Goal: Navigation & Orientation: Find specific page/section

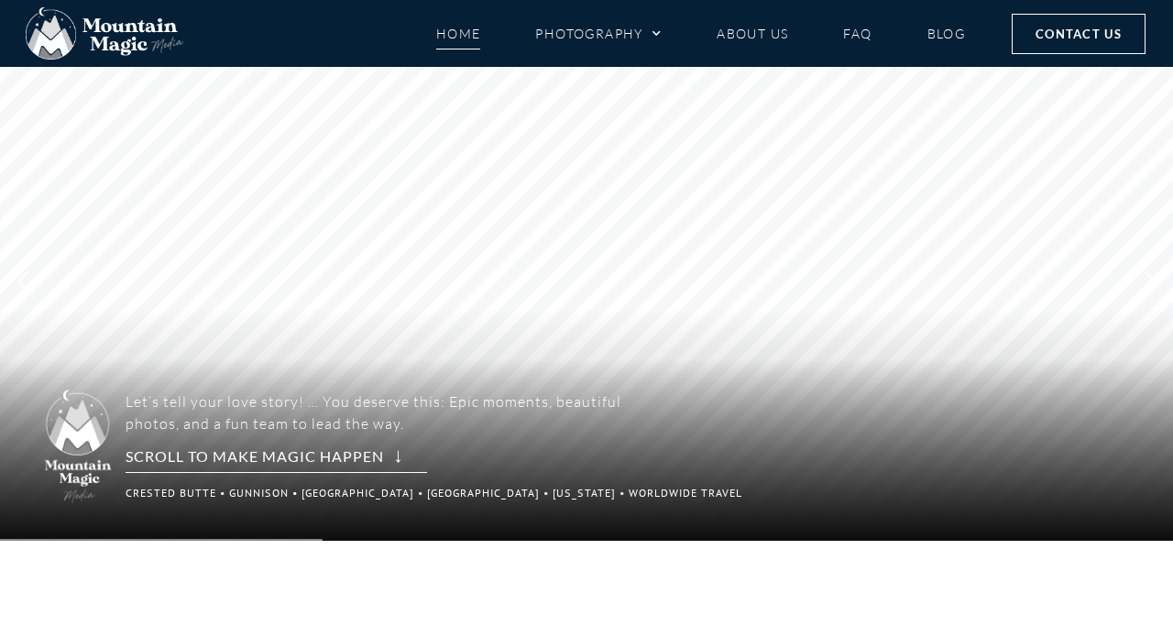
scroll to position [58, 0]
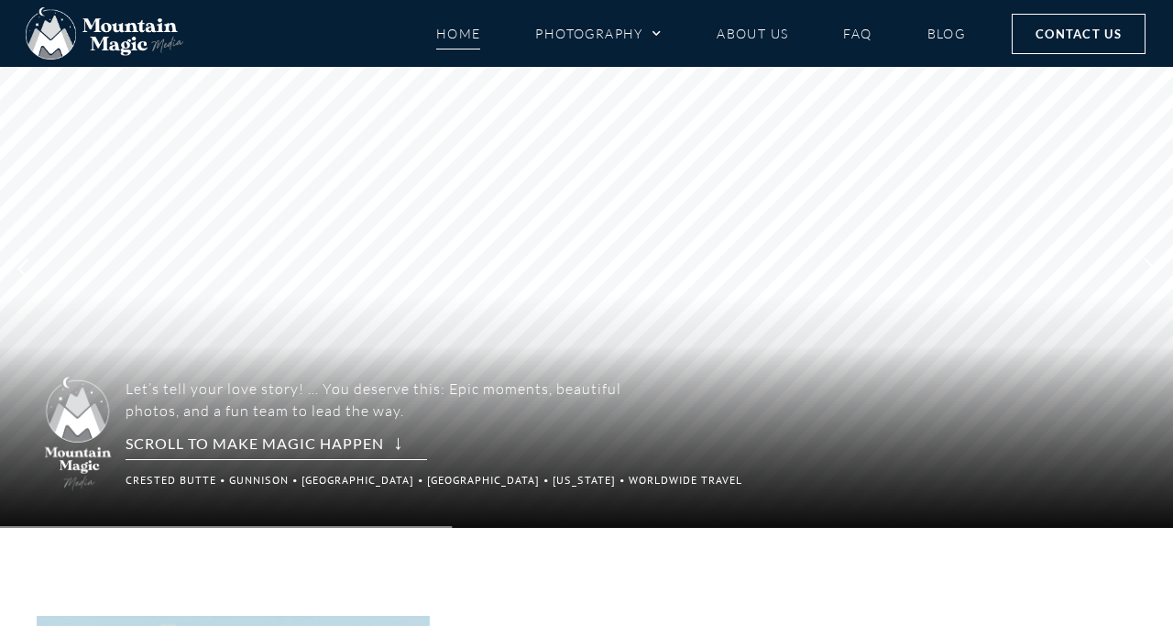
click at [1146, 271] on rs-arrow at bounding box center [1150, 269] width 46 height 32
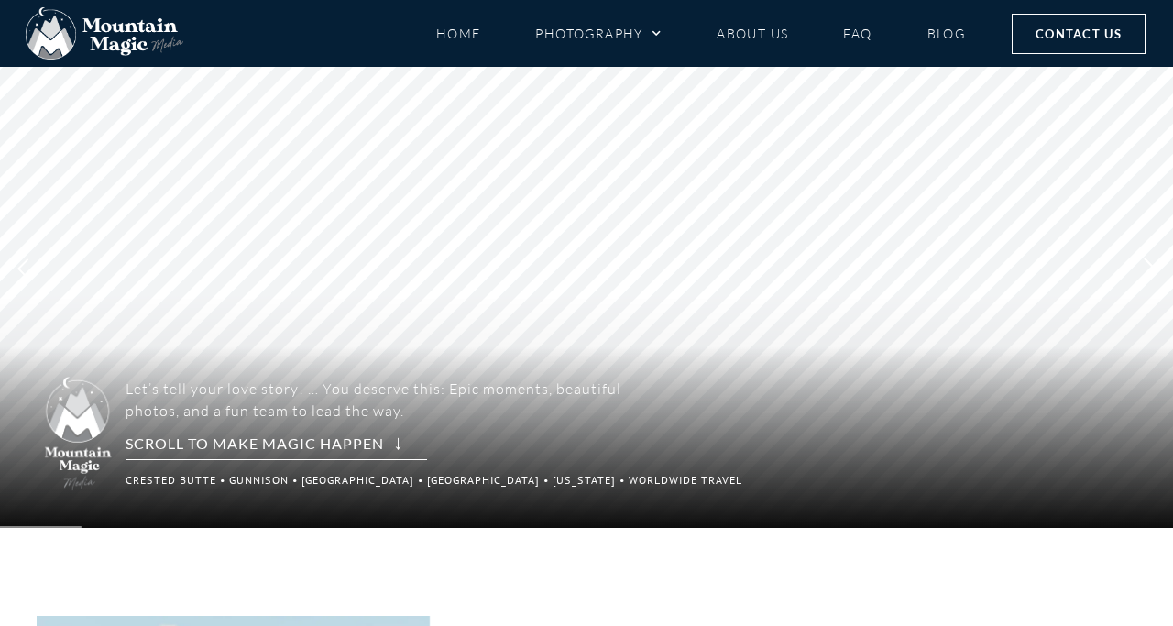
click at [1146, 271] on rs-arrow at bounding box center [1150, 269] width 46 height 32
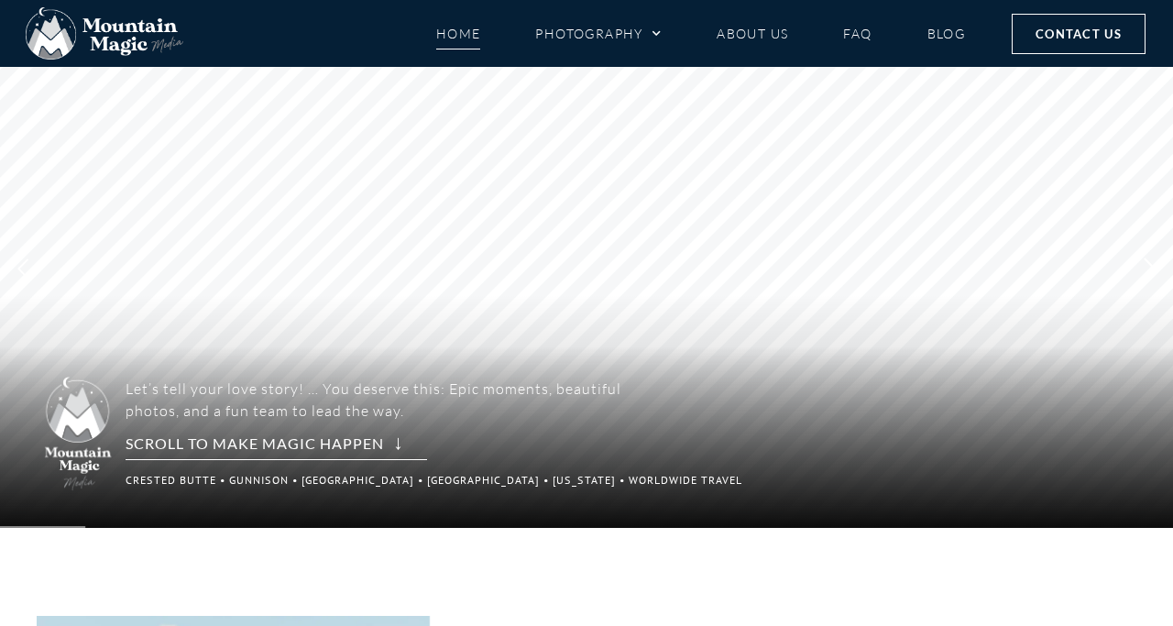
click at [1146, 271] on rs-arrow at bounding box center [1150, 269] width 46 height 32
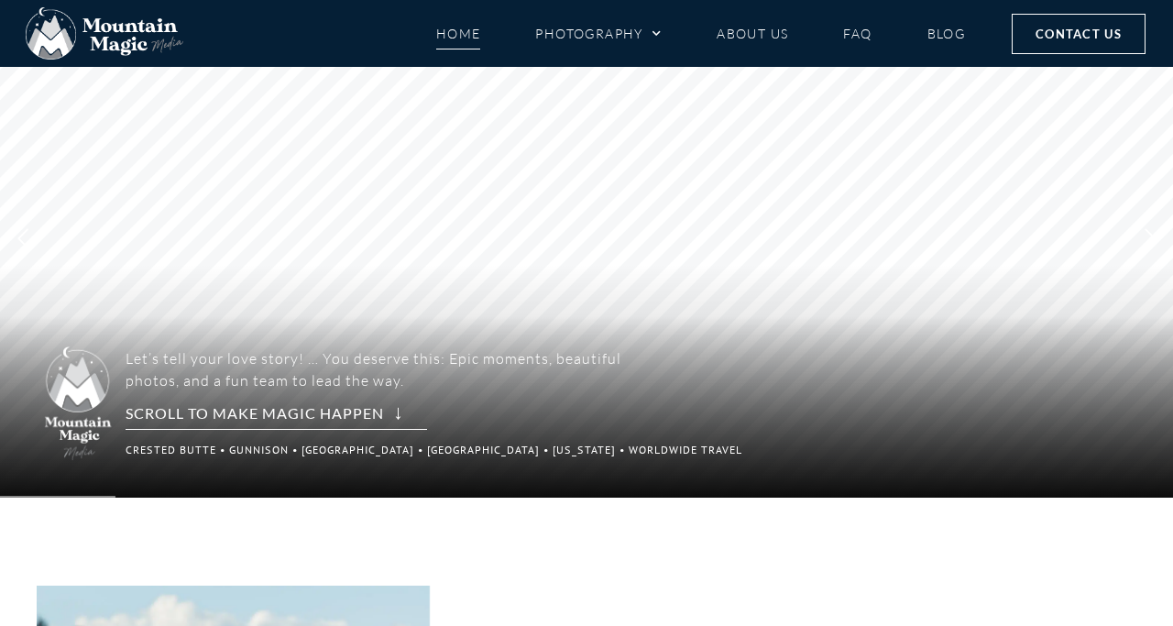
scroll to position [95, 0]
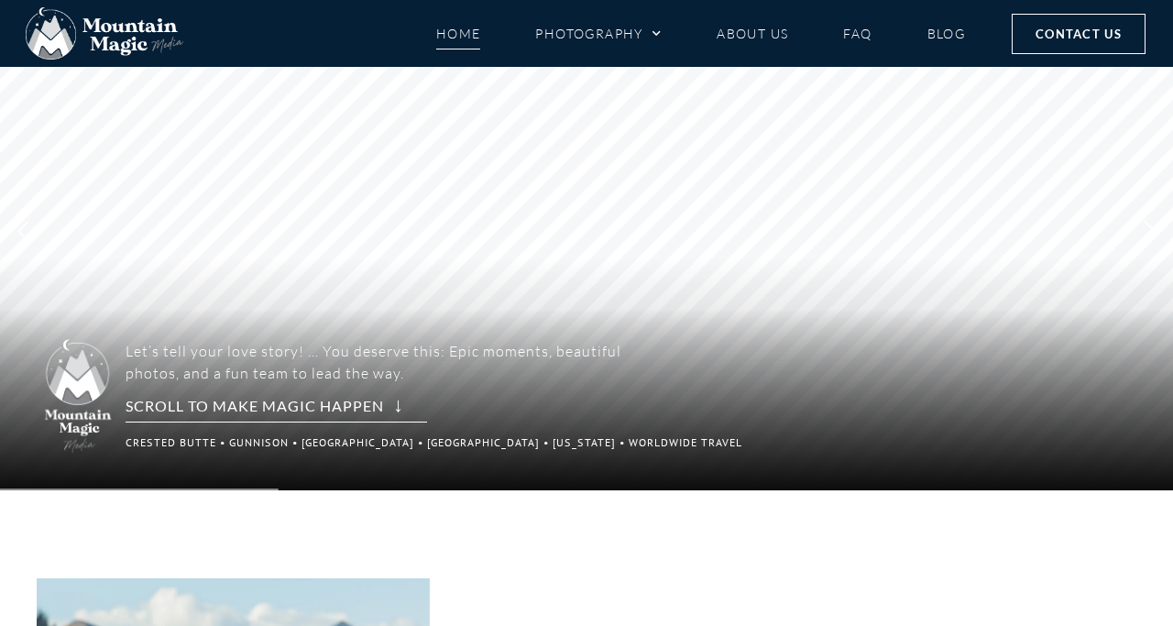
click at [1149, 233] on rs-arrow at bounding box center [1150, 231] width 46 height 32
click at [1137, 228] on rs-arrow at bounding box center [1150, 231] width 46 height 32
click at [1159, 231] on rs-arrow at bounding box center [1150, 231] width 46 height 32
click at [632, 25] on link "Photography" at bounding box center [598, 33] width 126 height 32
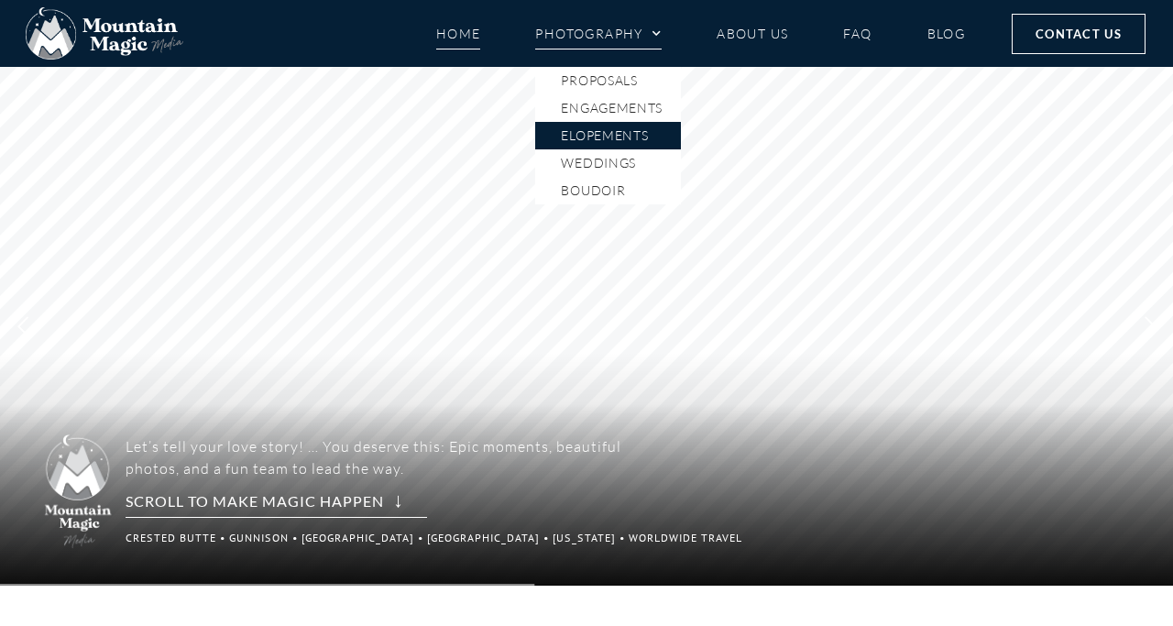
click at [577, 132] on link "Elopements" at bounding box center [608, 135] width 146 height 27
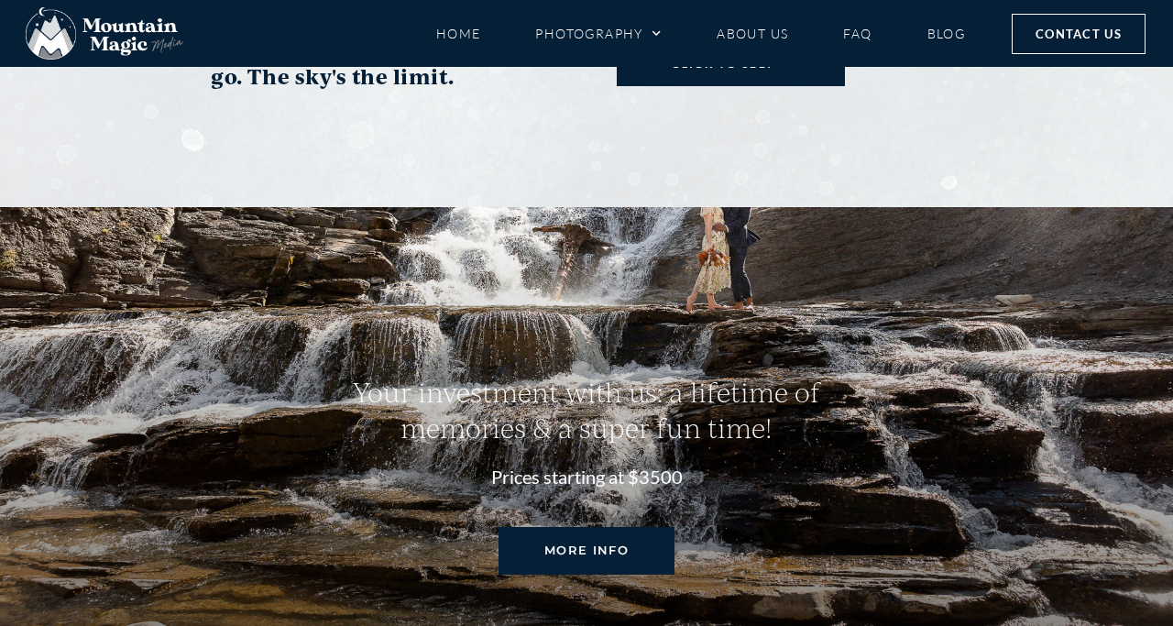
scroll to position [7800, 0]
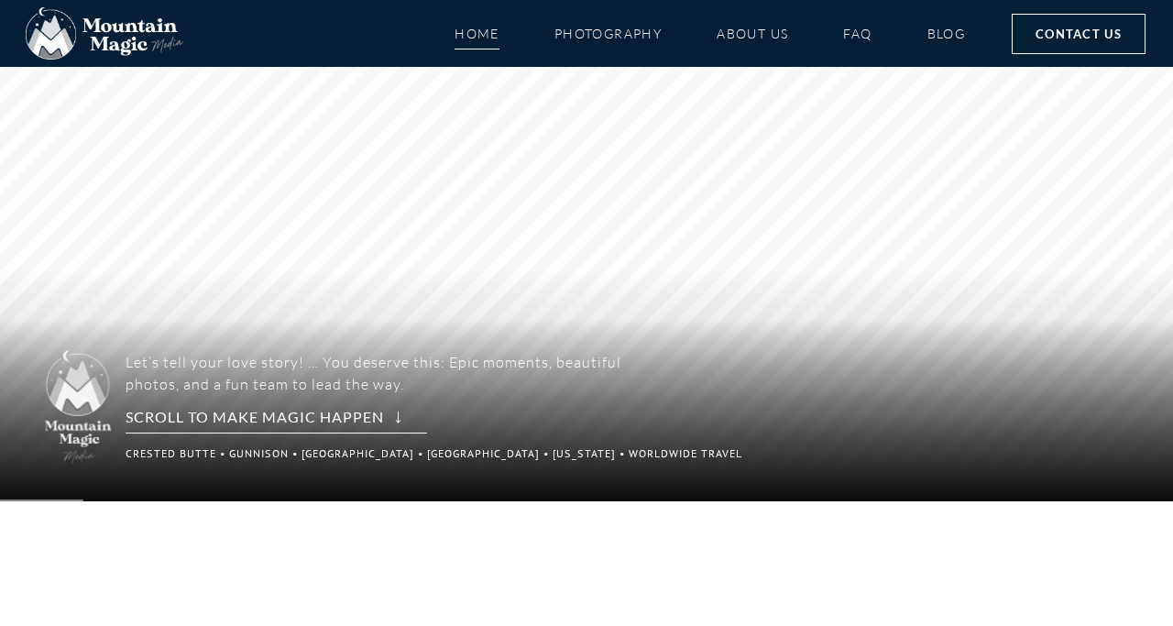
scroll to position [95, 0]
